Goal: Find specific page/section: Find specific page/section

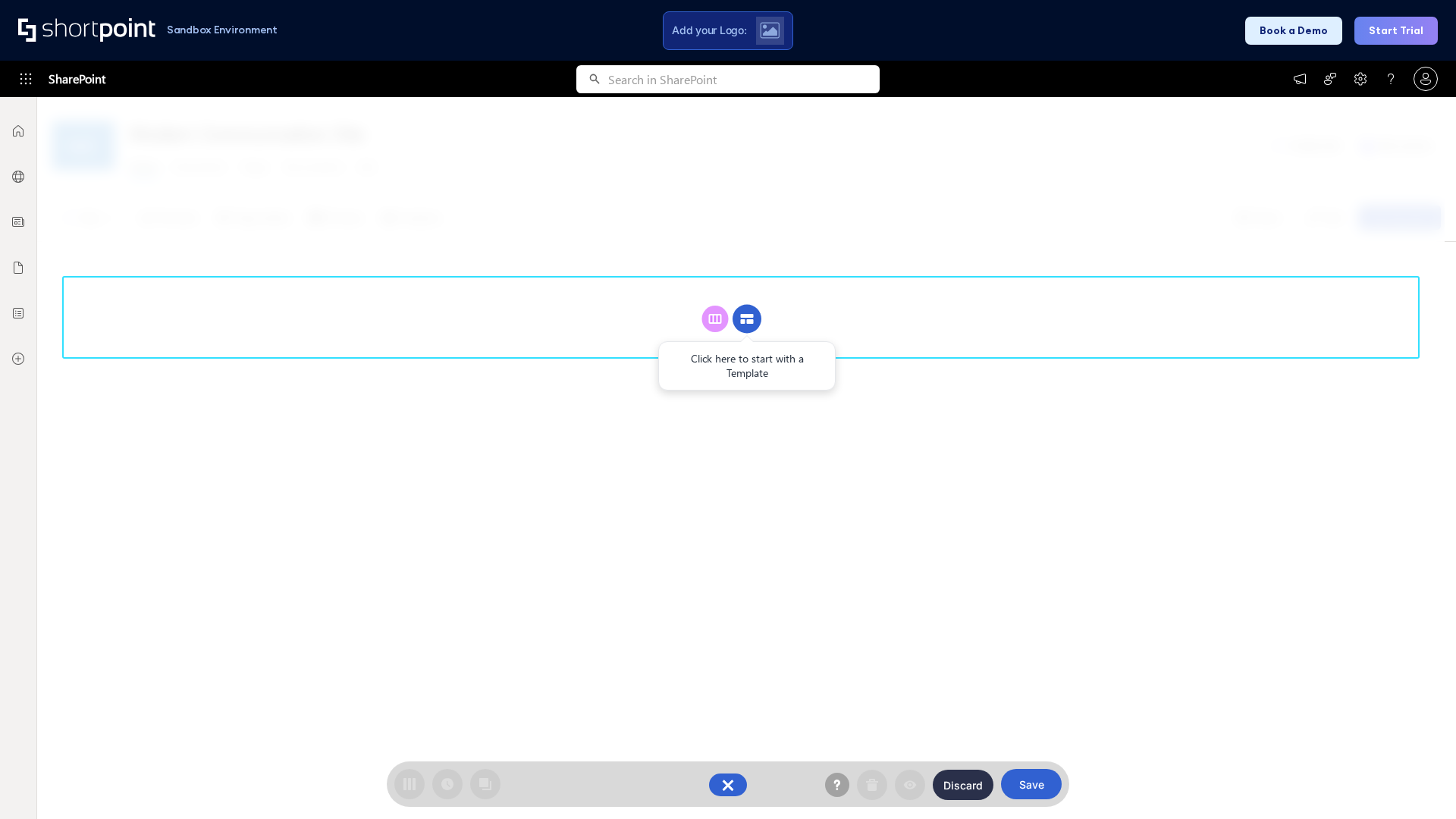
click at [747, 319] on circle at bounding box center [747, 320] width 29 height 29
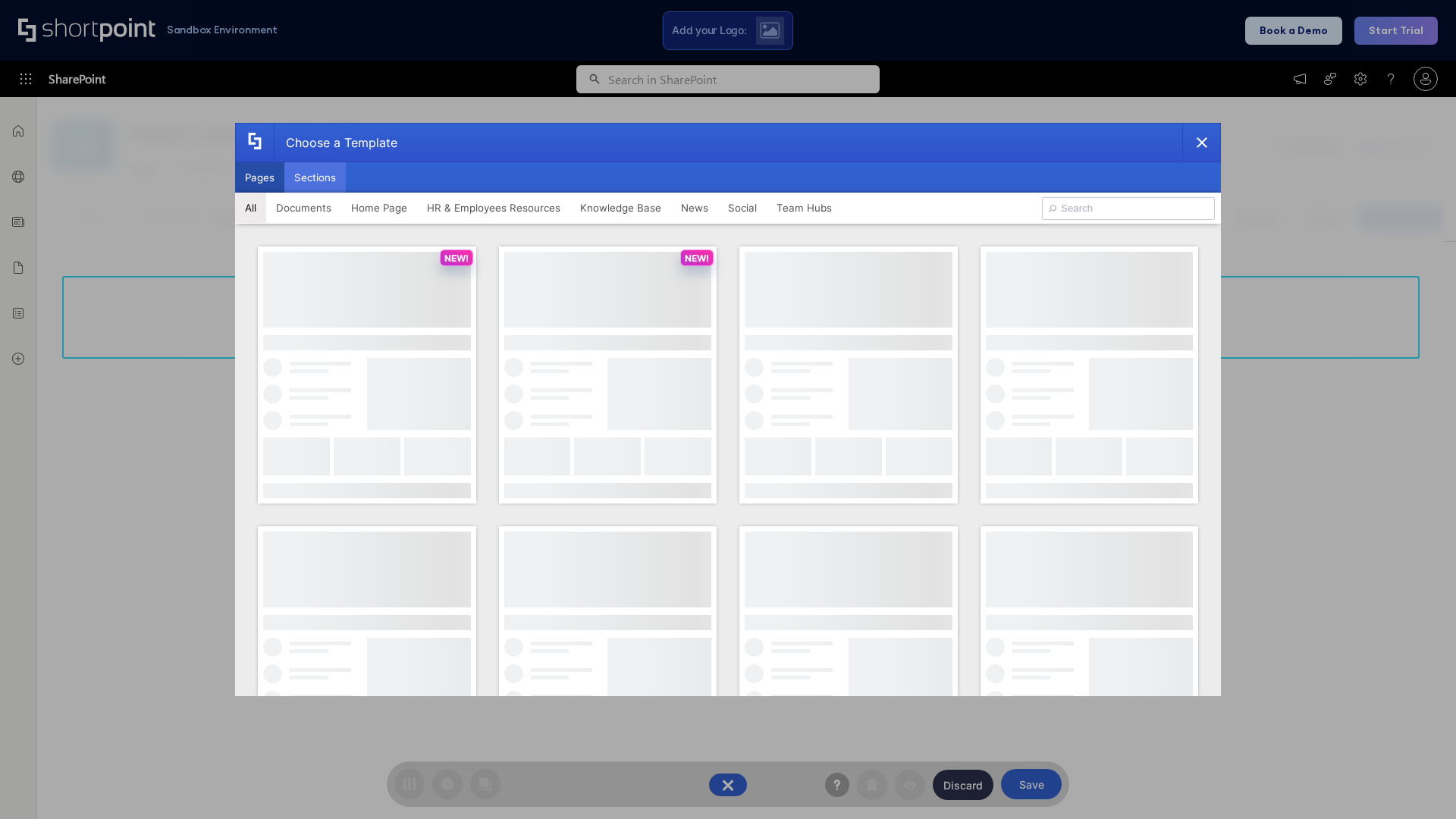
click at [315, 178] on button "Sections" at bounding box center [314, 177] width 61 height 30
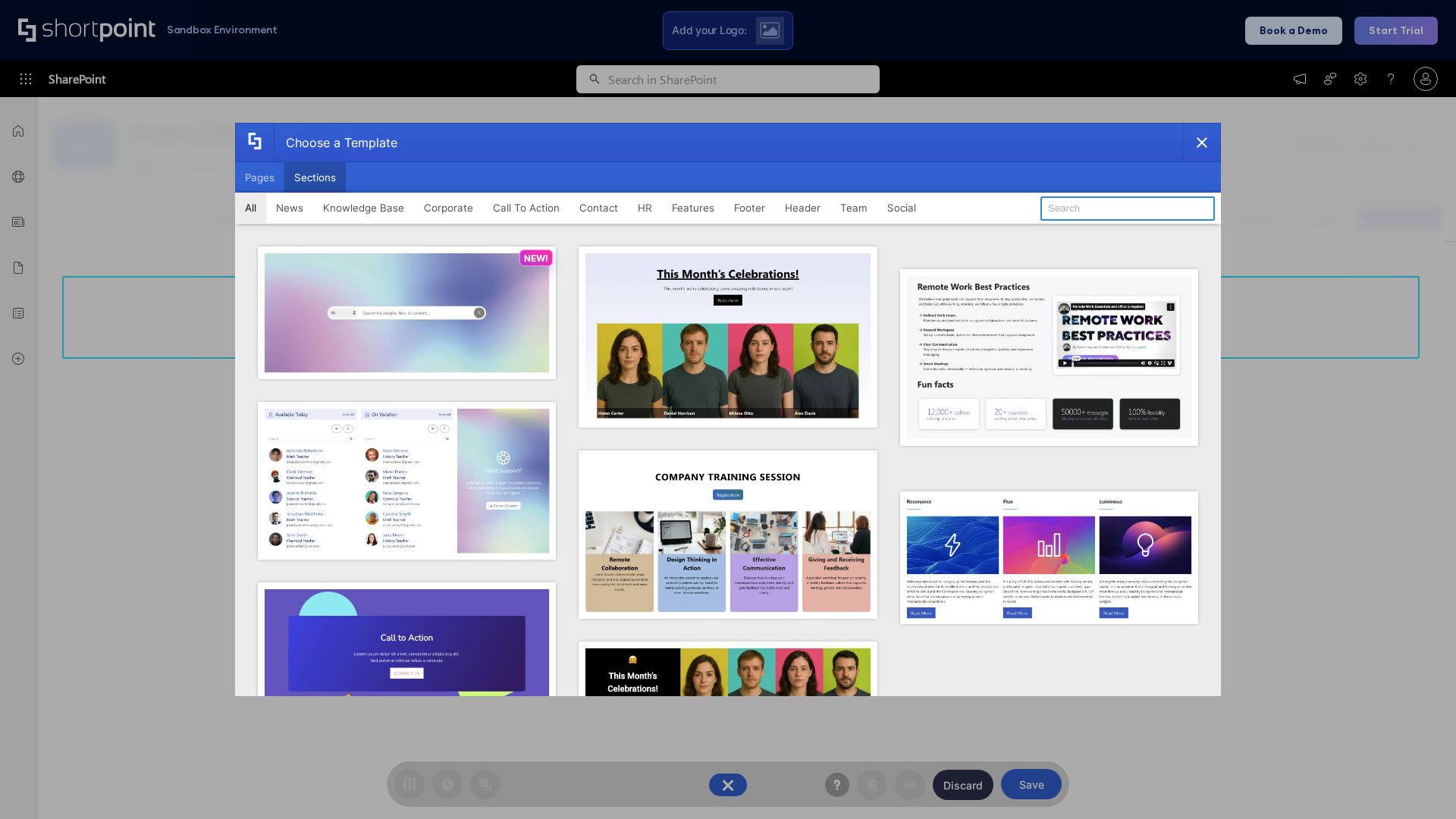
type input "News Kit 2"
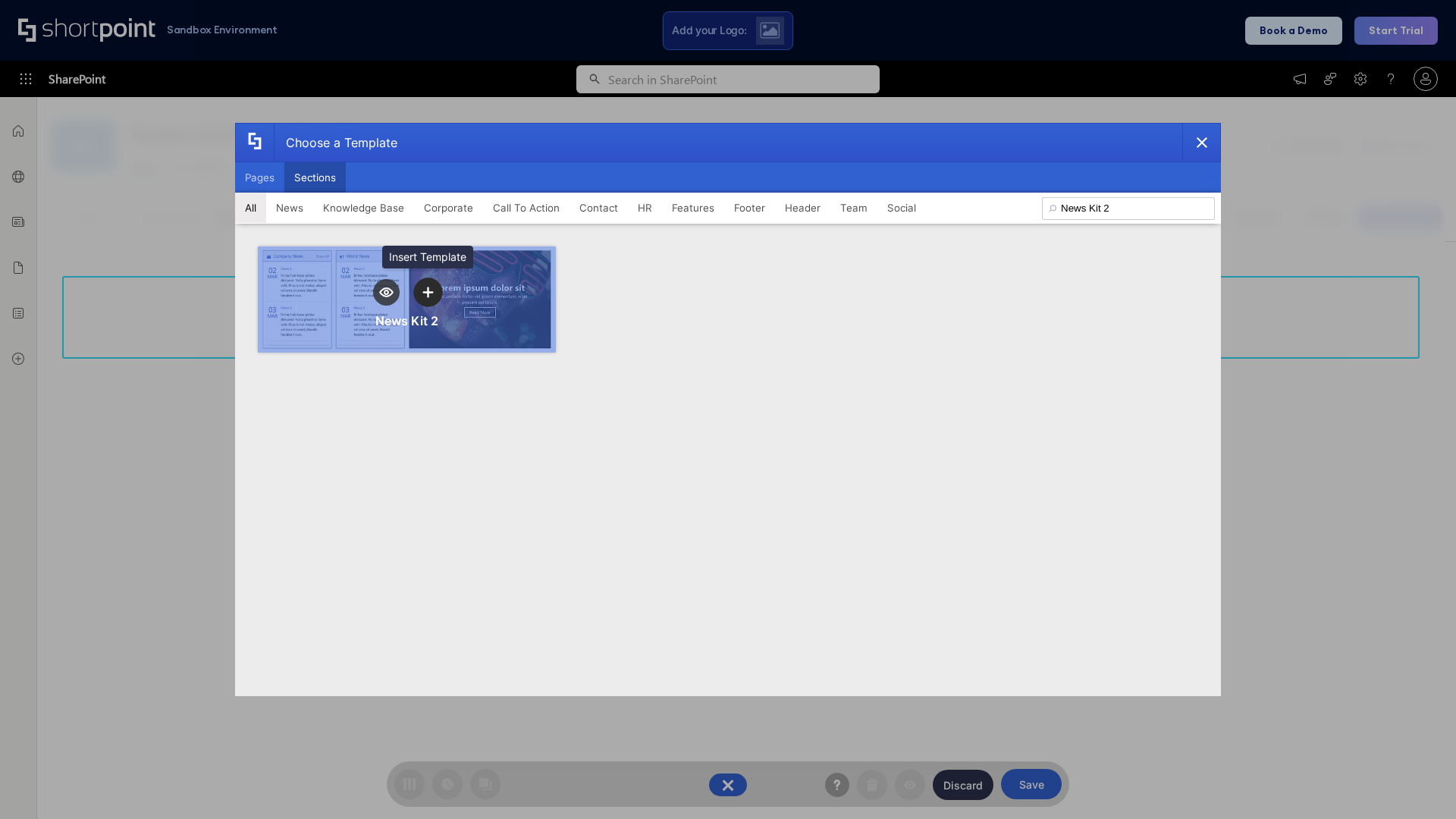
click at [428, 292] on icon "template selector" at bounding box center [428, 292] width 11 height 11
